Goal: Task Accomplishment & Management: Manage account settings

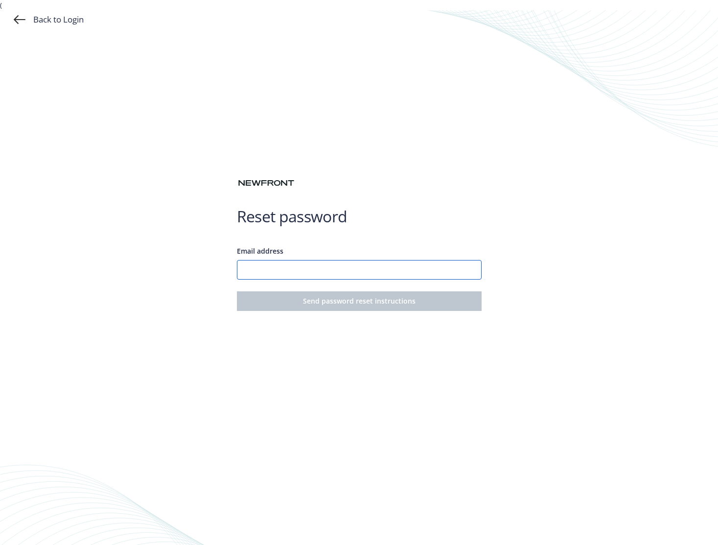
click at [341, 273] on input "Email address" at bounding box center [359, 270] width 245 height 20
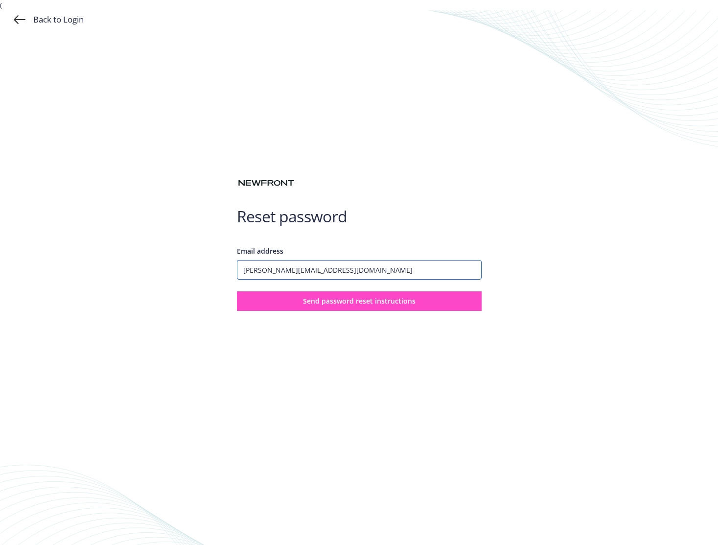
type input "[PERSON_NAME][EMAIL_ADDRESS][DOMAIN_NAME]"
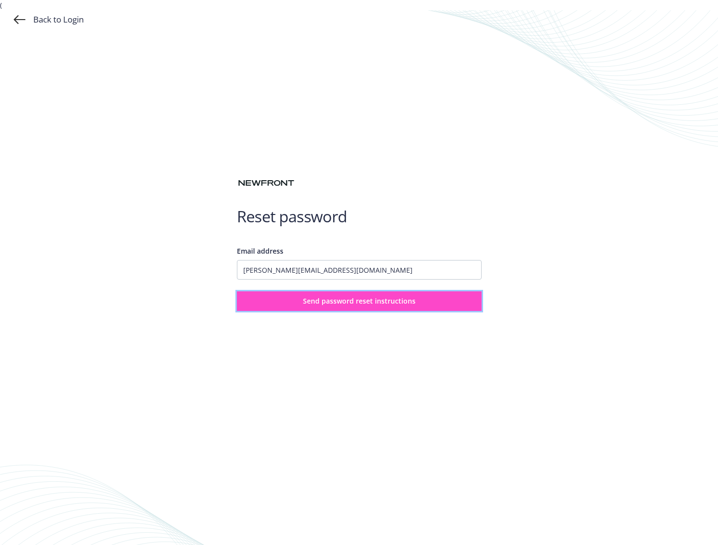
click at [398, 296] on button "Send password reset instructions" at bounding box center [359, 301] width 245 height 20
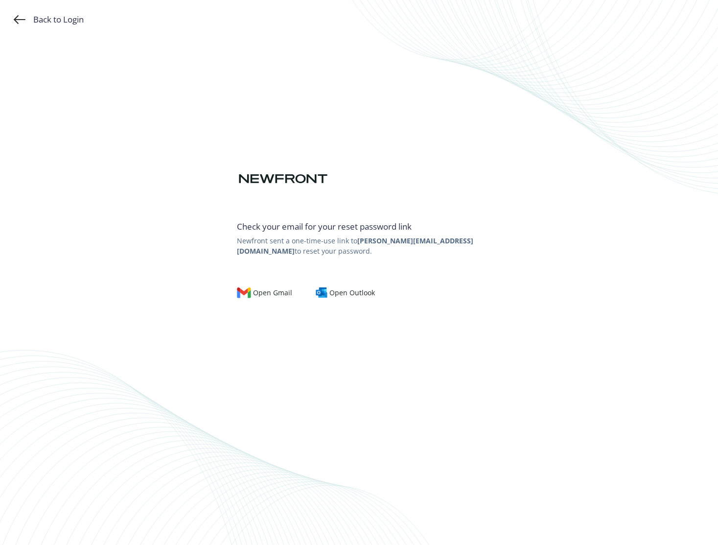
click at [284, 421] on div "Back to Login Check your email for your reset password link Newfront sent a one…" at bounding box center [359, 272] width 718 height 545
